Goal: Use online tool/utility: Use online tool/utility

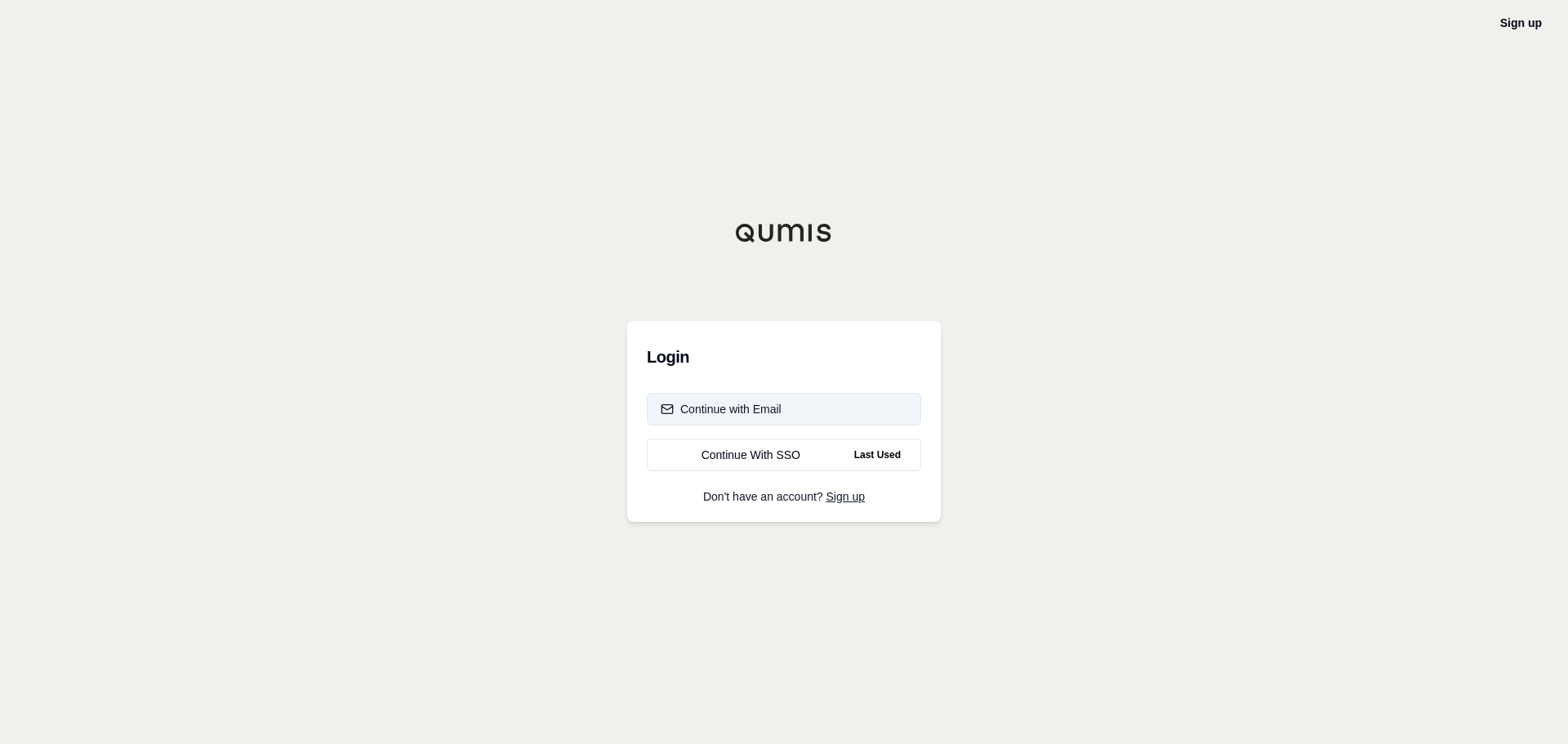
click at [762, 403] on div "Continue with Email" at bounding box center [720, 409] width 121 height 16
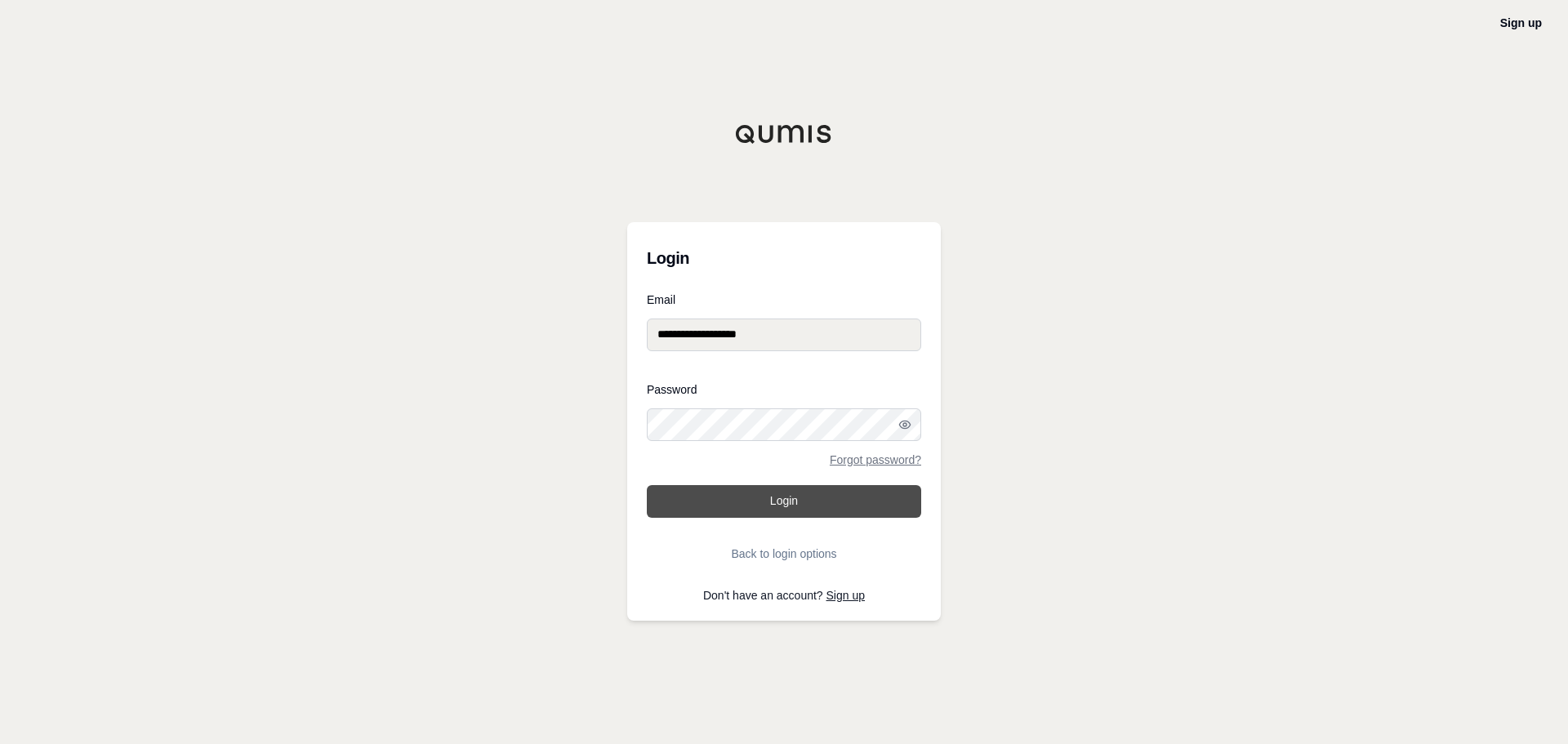
click at [774, 502] on button "Login" at bounding box center [783, 501] width 274 height 33
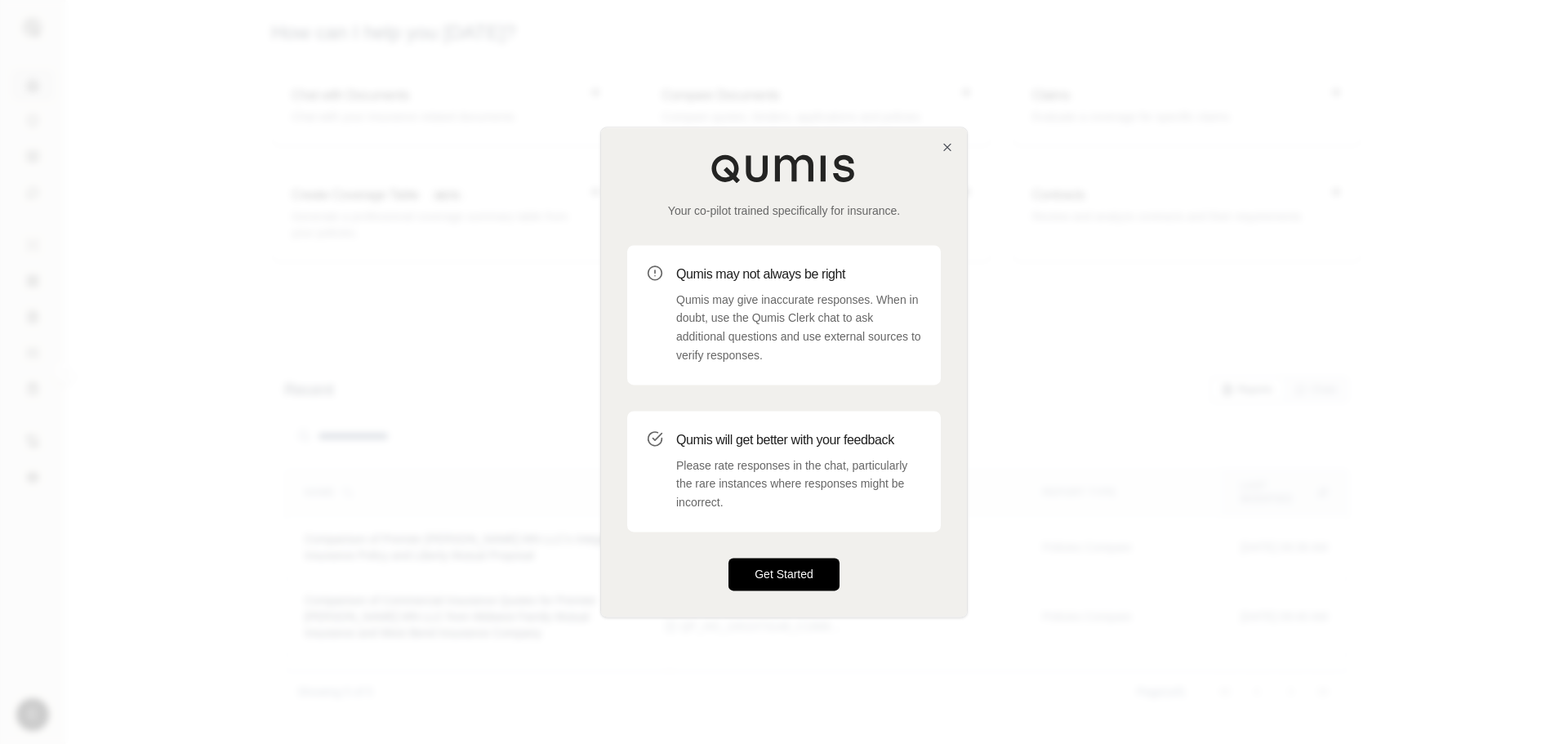
click at [821, 582] on button "Get Started" at bounding box center [783, 573] width 111 height 33
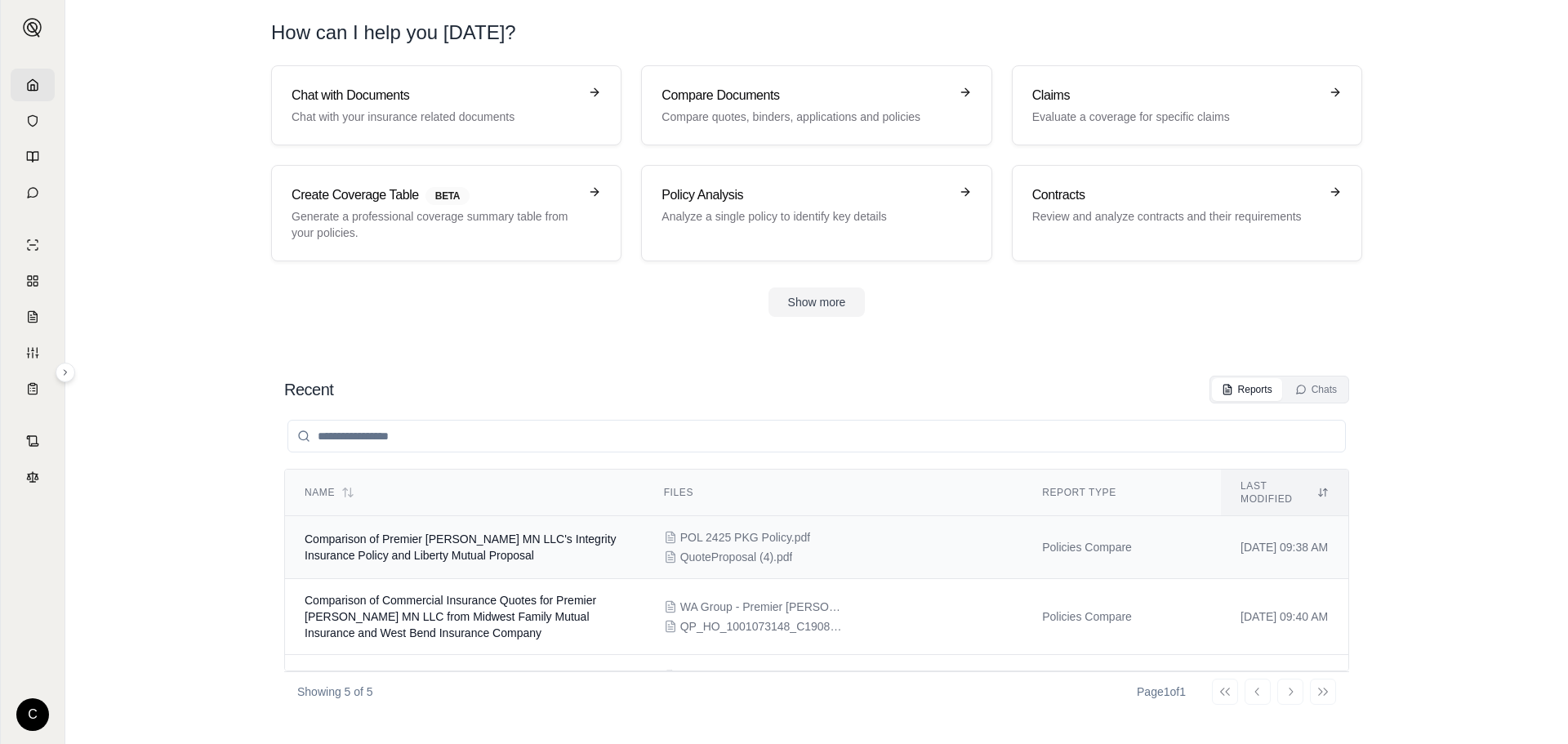
click at [758, 549] on span "QuoteProposal (4).pdf" at bounding box center [736, 557] width 113 height 16
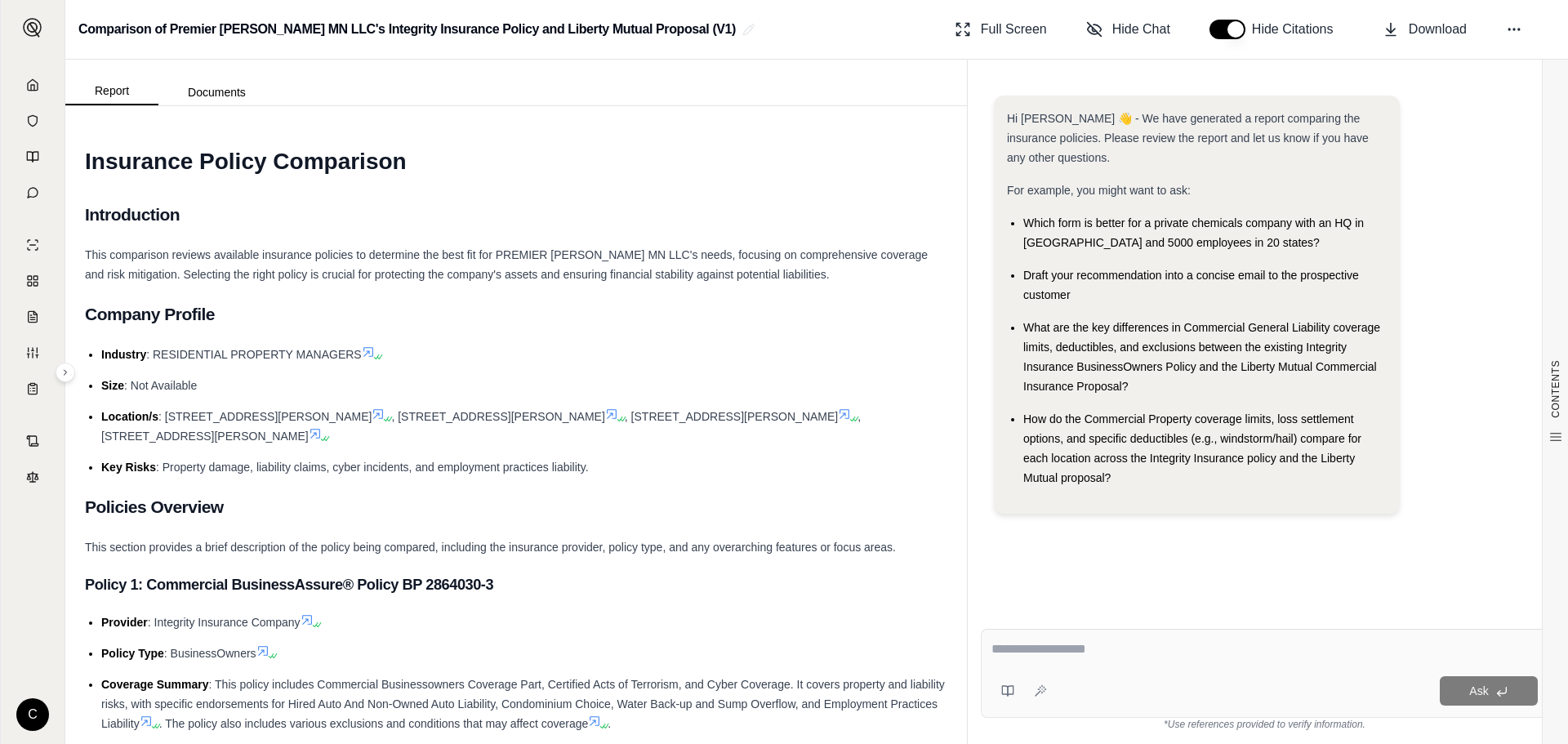
click at [1072, 290] on div "Draft your recommendation into a concise email to the prospective customer" at bounding box center [1205, 284] width 363 height 39
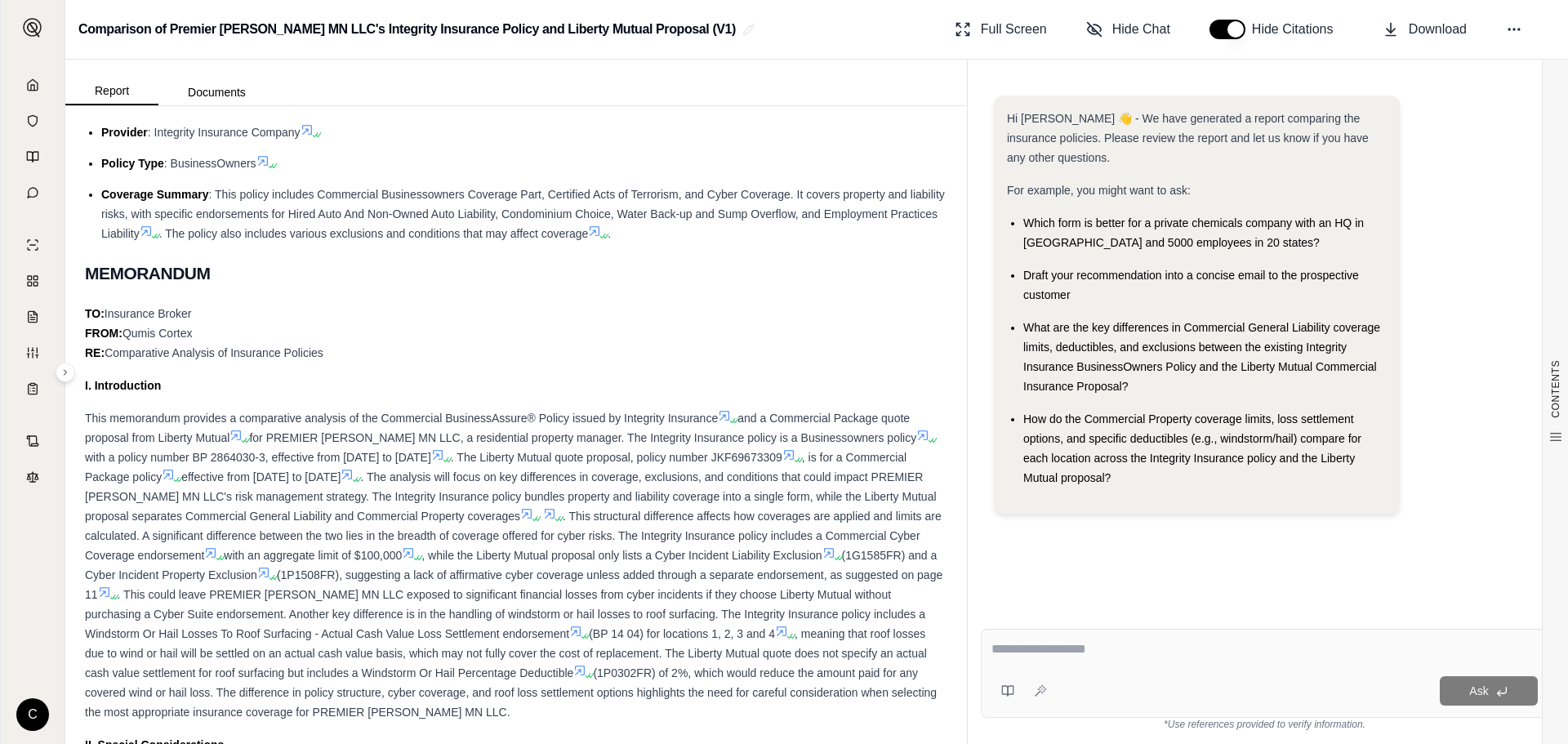
scroll to position [1061, 0]
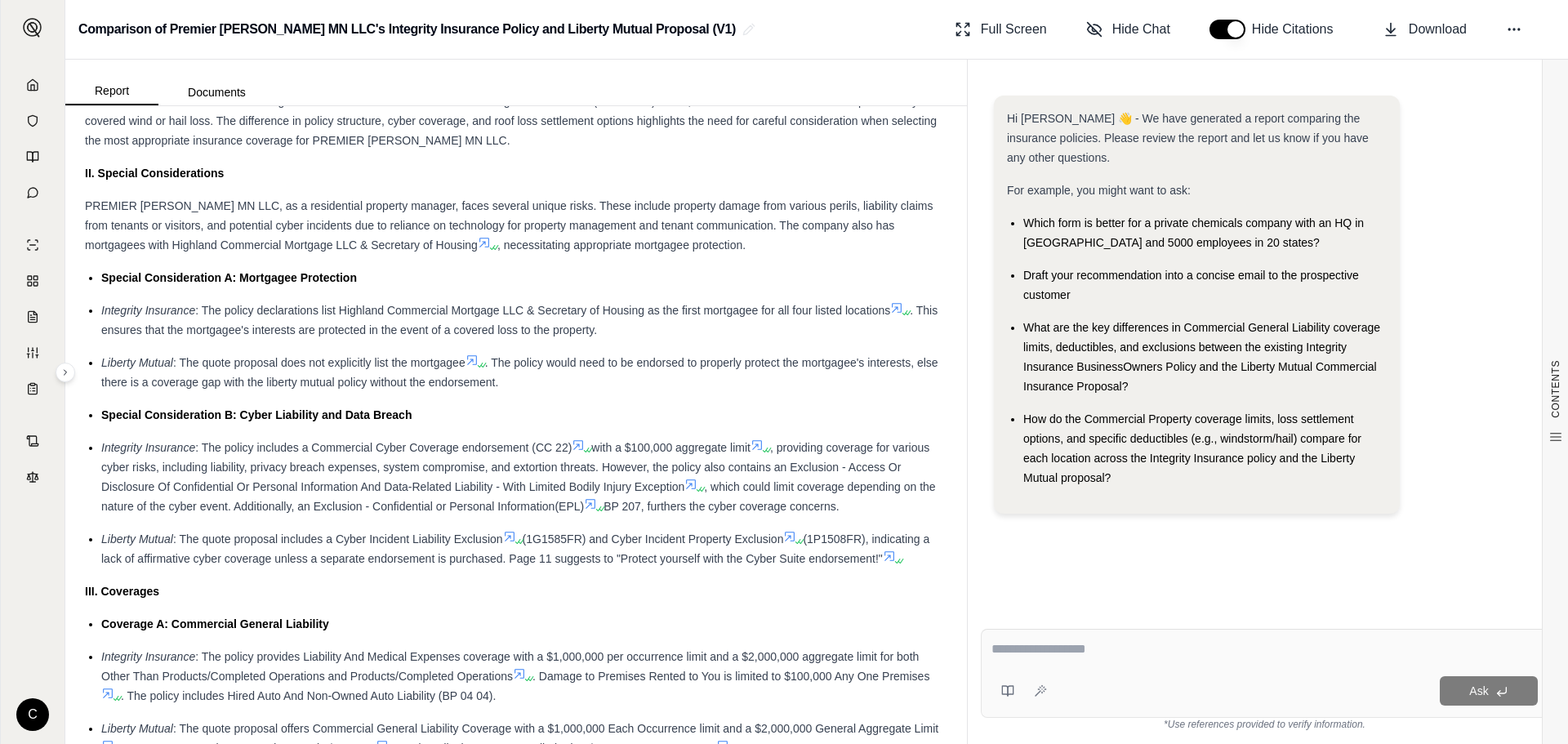
click at [1071, 295] on div "Draft your recommendation into a concise email to the prospective customer" at bounding box center [1205, 284] width 363 height 39
drag, startPoint x: 1021, startPoint y: 277, endPoint x: 1266, endPoint y: 298, distance: 245.9
click at [1266, 298] on ul "Which form is better for a private chemicals company with an HQ in [GEOGRAPHIC_…" at bounding box center [1196, 350] width 380 height 274
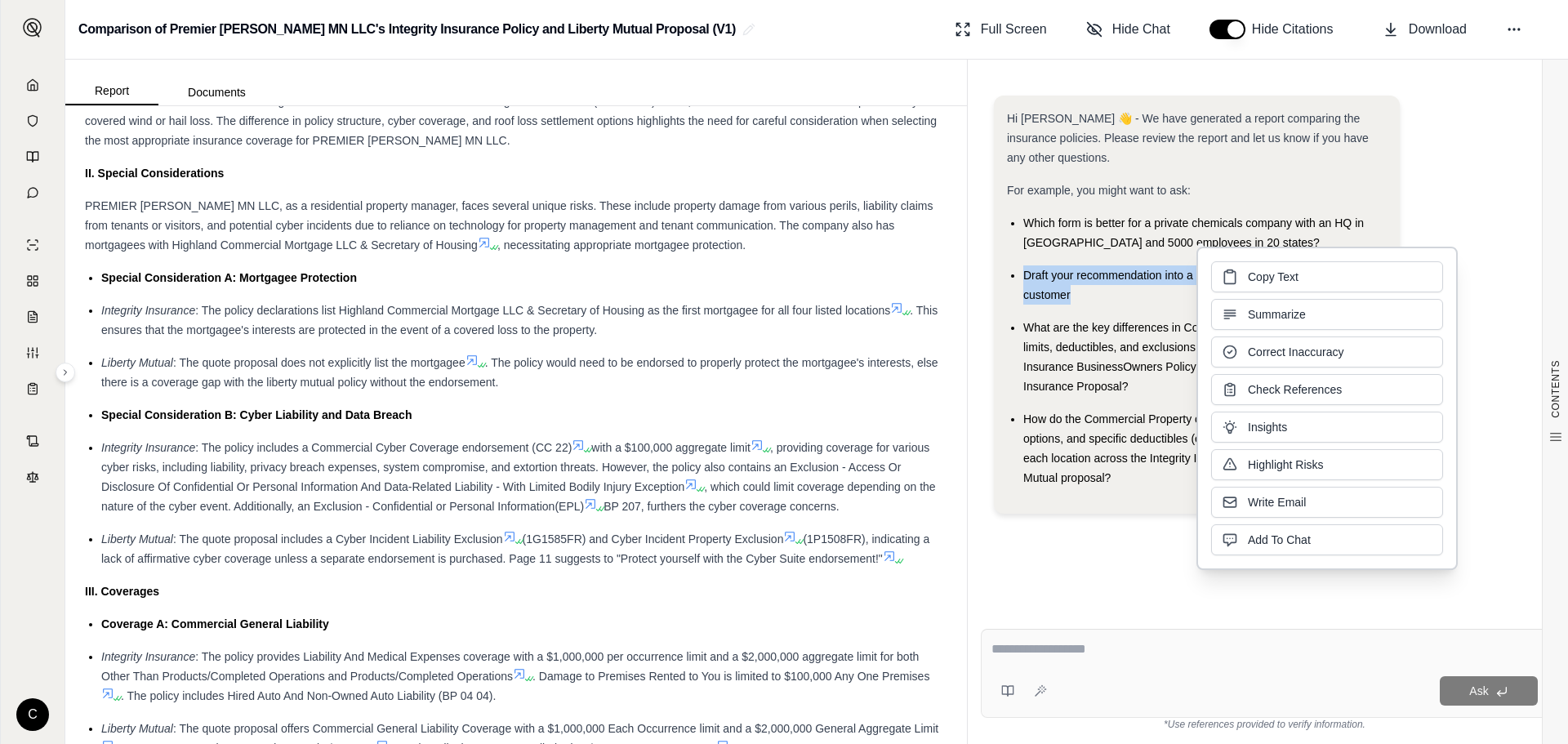
copy span "Draft your recommendation into a concise email to the prospective customer"
click at [1261, 277] on span "Copy Text" at bounding box center [1273, 275] width 51 height 16
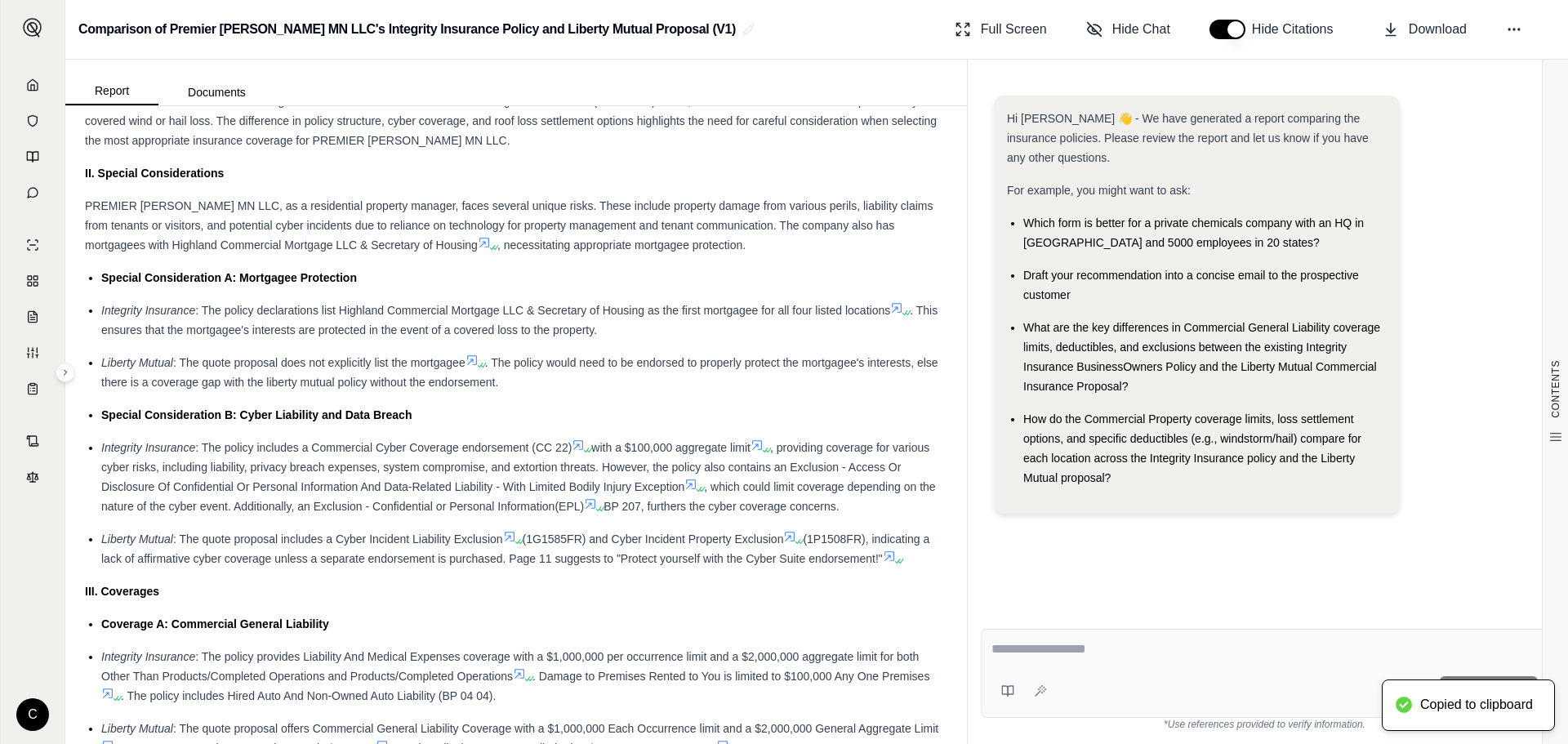
click at [1033, 653] on textarea at bounding box center [1265, 649] width 547 height 20
paste textarea "**********"
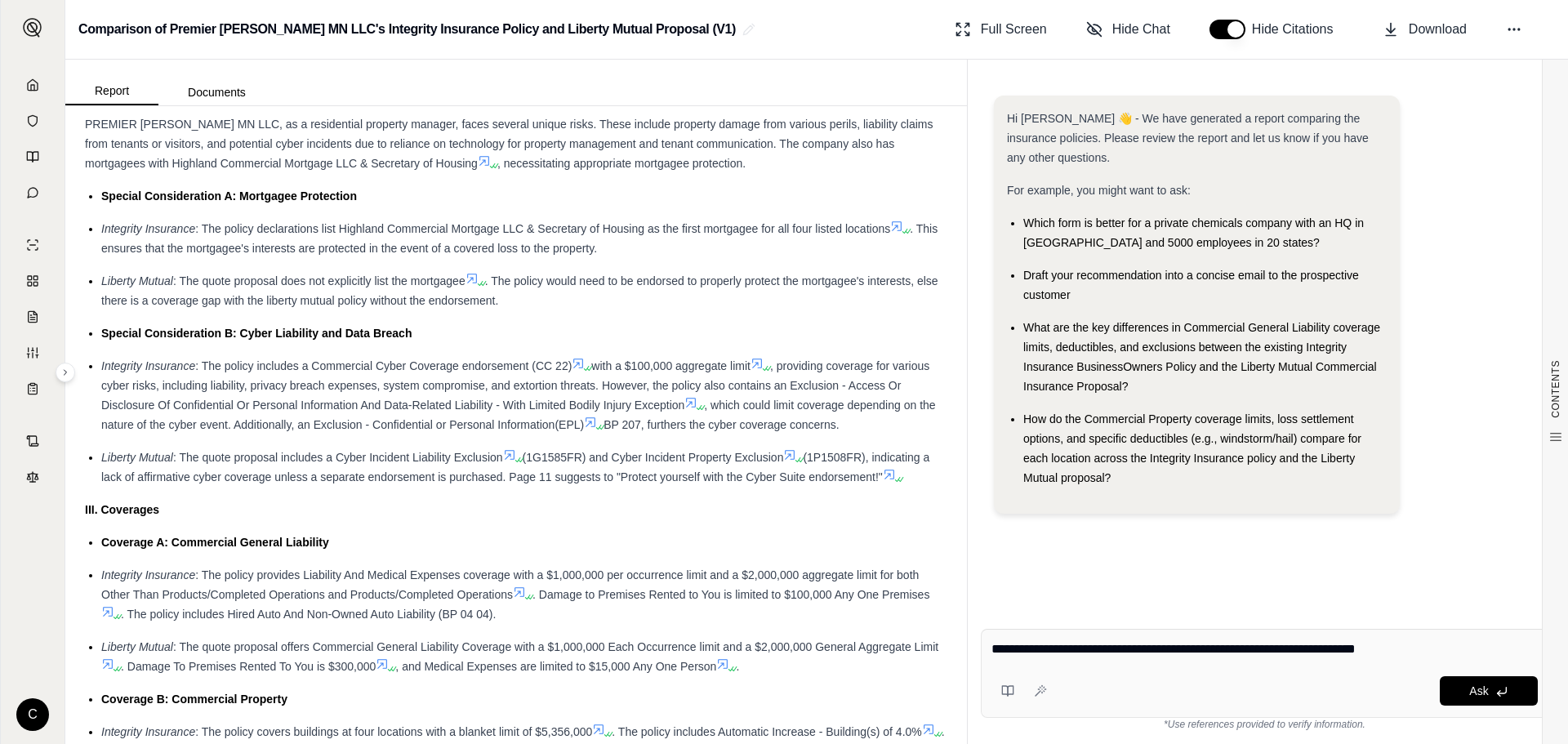
scroll to position [1225, 0]
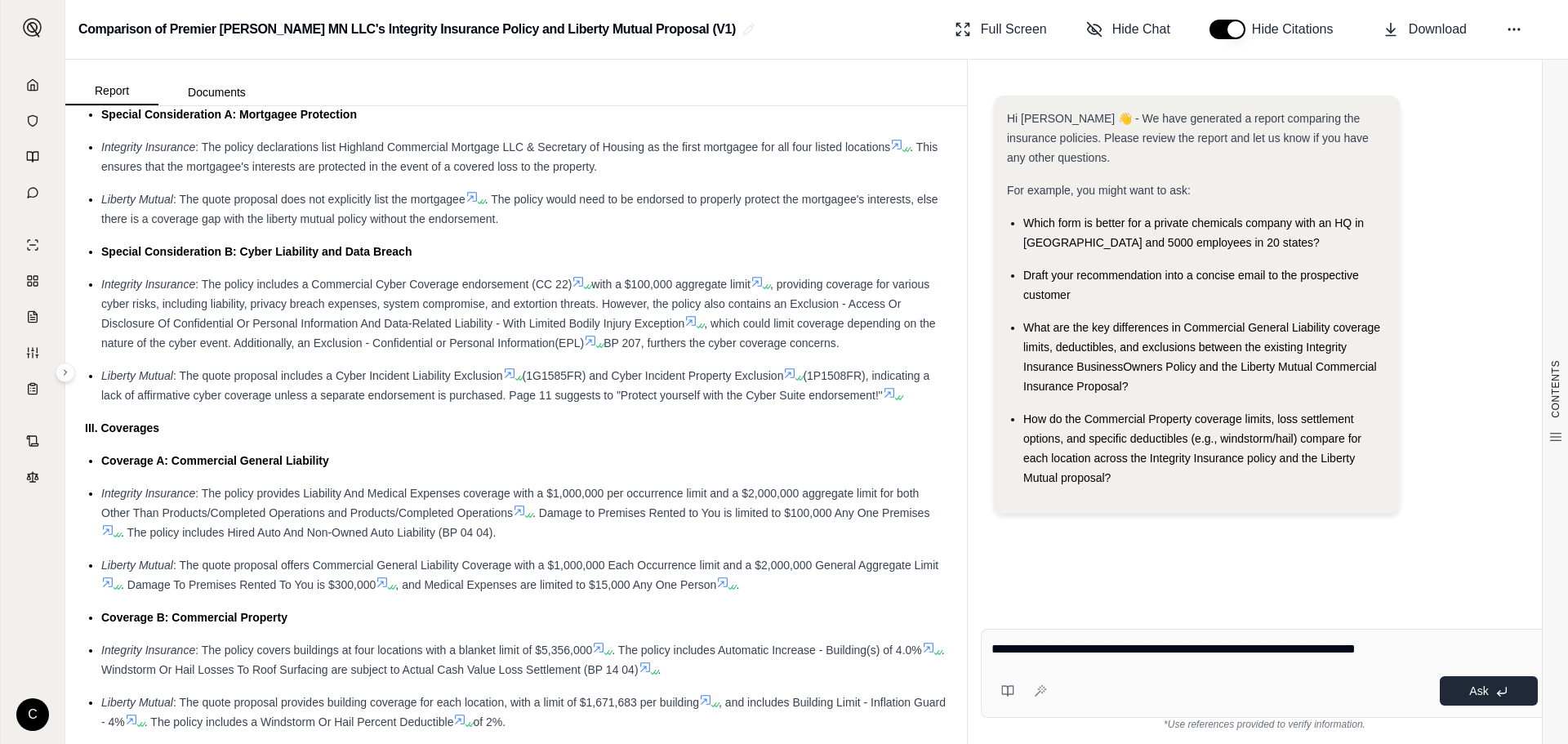
type textarea "**********"
click at [1474, 689] on span "Ask" at bounding box center [1478, 690] width 19 height 13
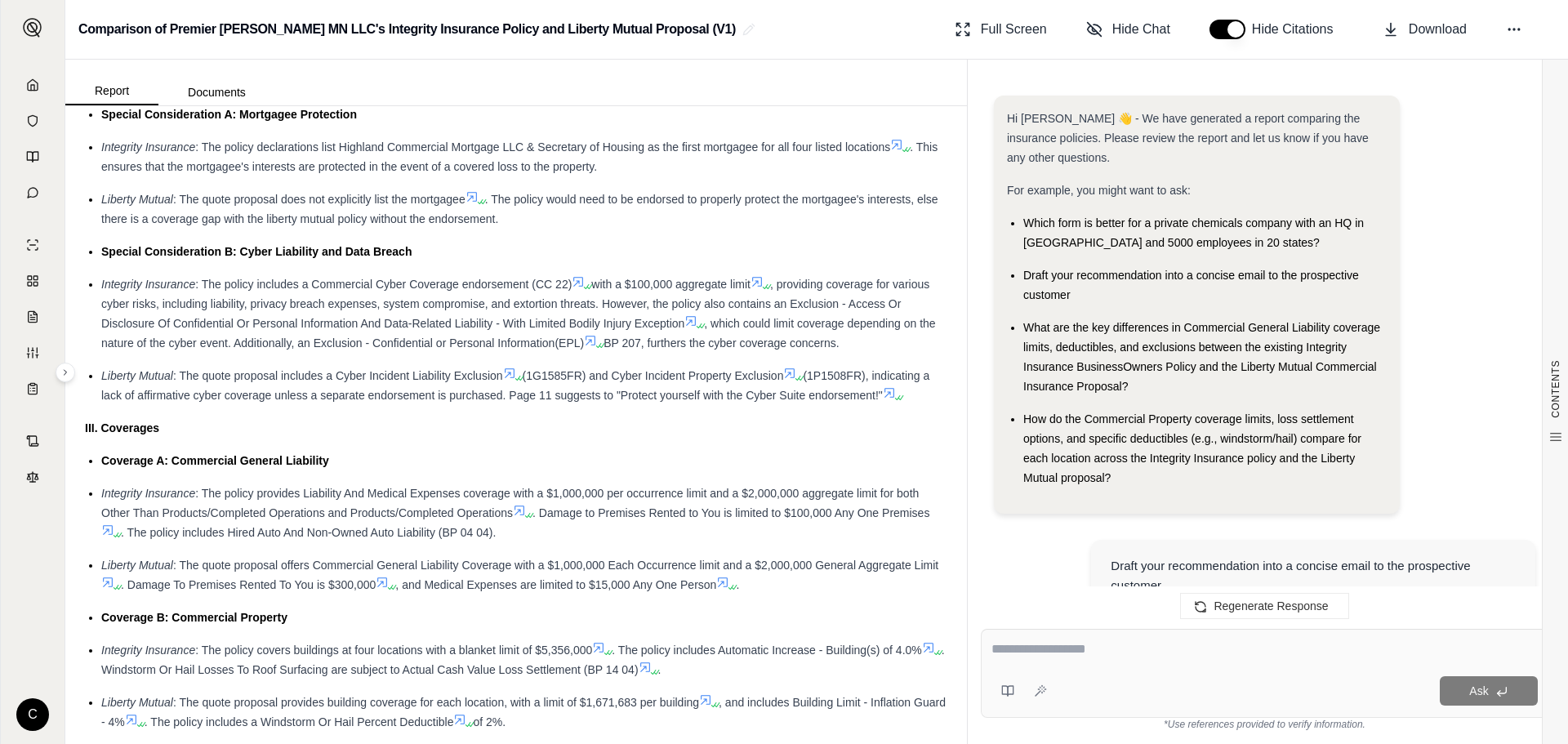
scroll to position [2838, 0]
